Goal: Task Accomplishment & Management: Complete application form

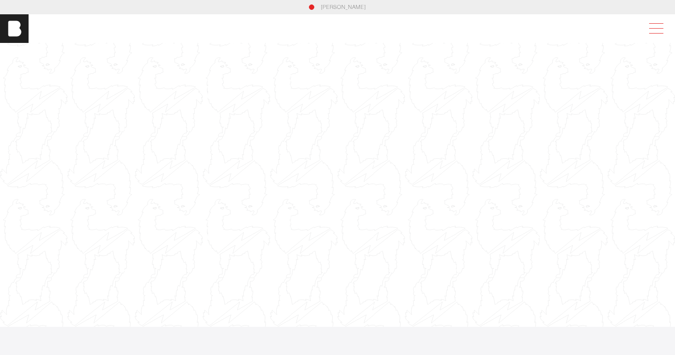
click at [655, 25] on span at bounding box center [655, 29] width 21 height 16
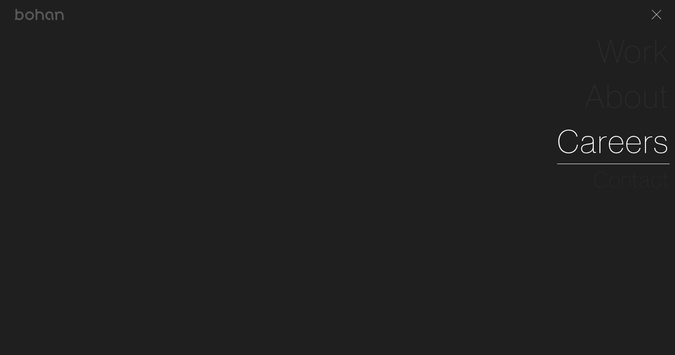
click at [579, 150] on link "Careers" at bounding box center [613, 141] width 113 height 45
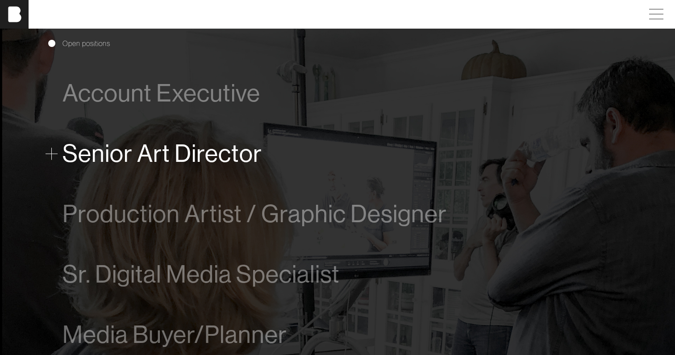
scroll to position [496, 0]
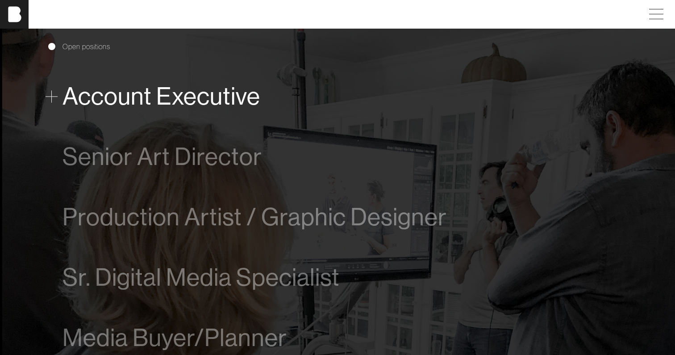
click at [48, 92] on span at bounding box center [52, 96] width 12 height 12
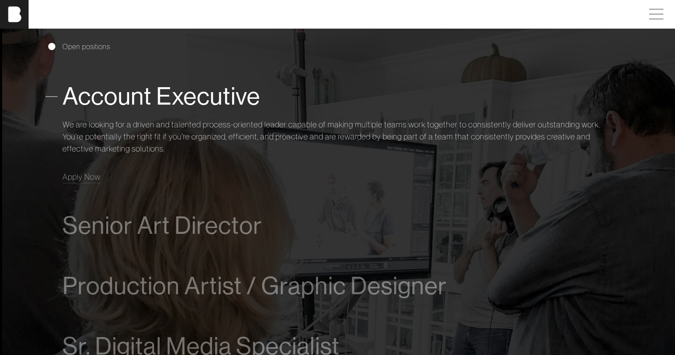
scroll to position [522, 0]
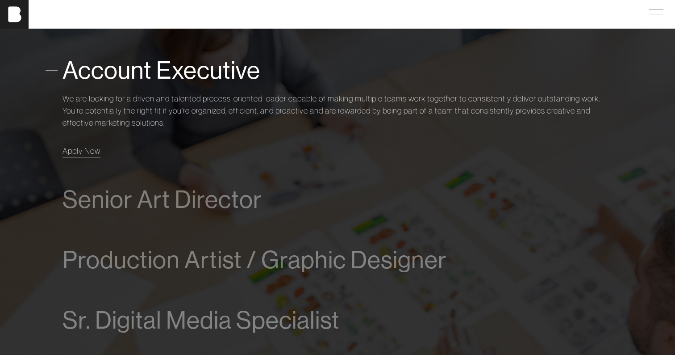
click at [82, 153] on span "Apply Now" at bounding box center [82, 151] width 38 height 10
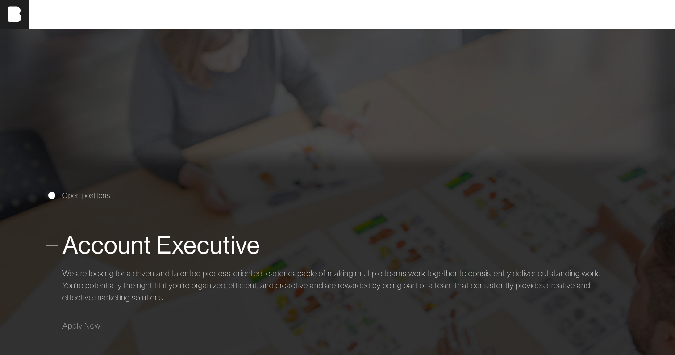
scroll to position [0, 0]
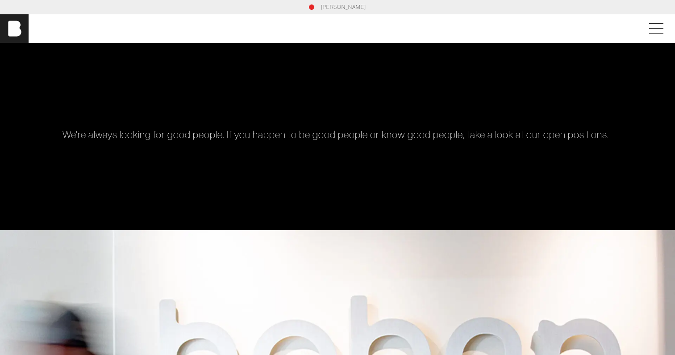
click at [347, 4] on link "[PERSON_NAME]" at bounding box center [343, 7] width 45 height 8
